Goal: Find specific page/section: Find specific page/section

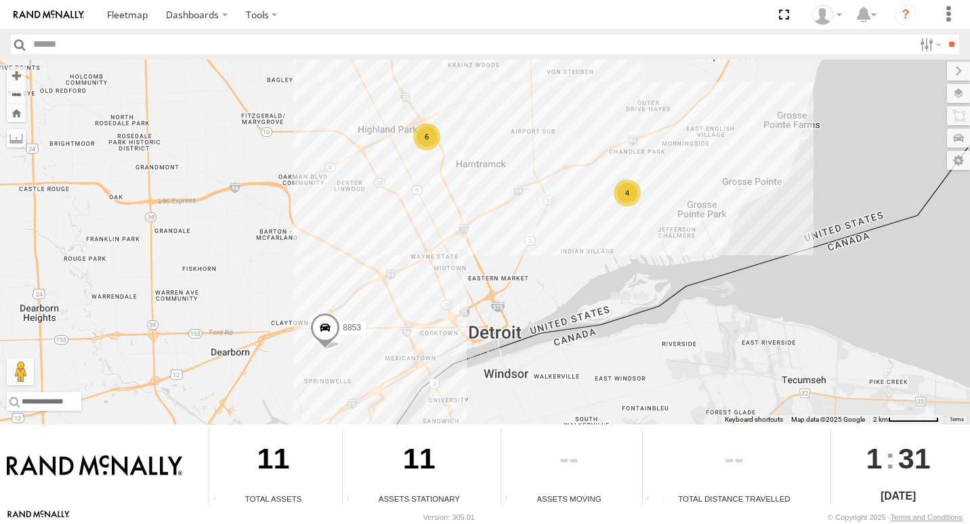
click at [627, 199] on div "4" at bounding box center [627, 193] width 27 height 27
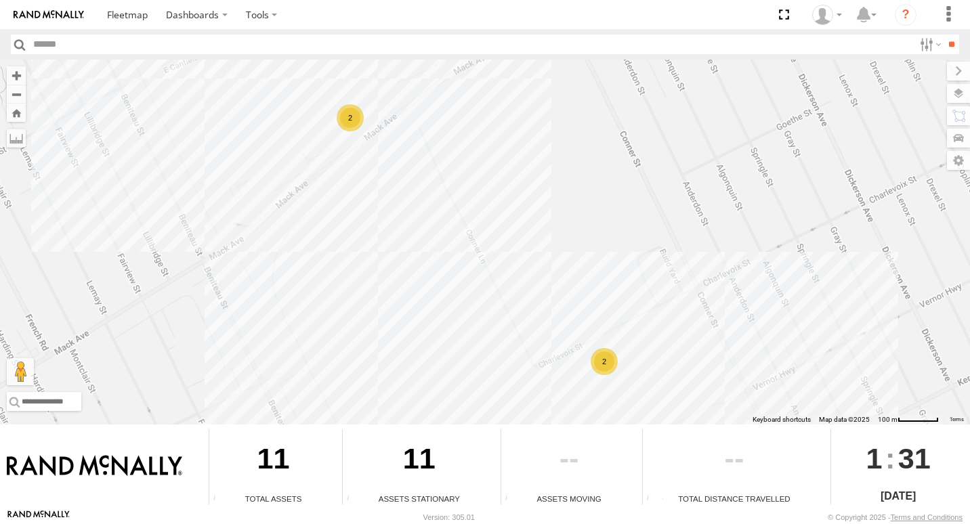
click at [602, 358] on div "2" at bounding box center [604, 361] width 27 height 27
